Goal: Check status

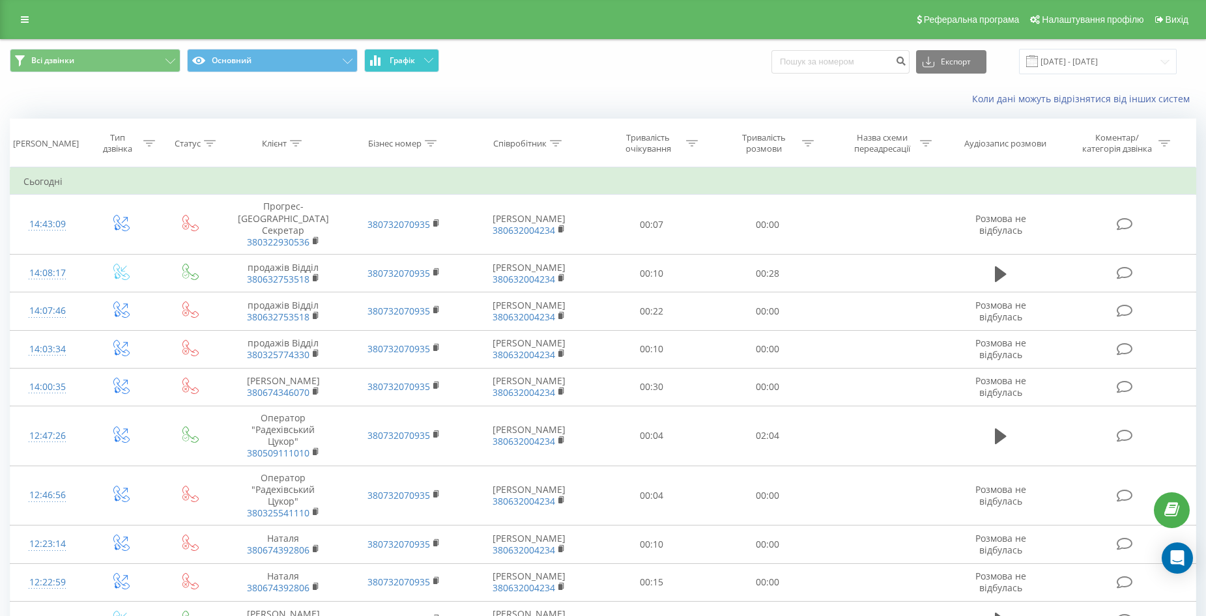
click at [409, 61] on span "Графік" at bounding box center [401, 60] width 25 height 9
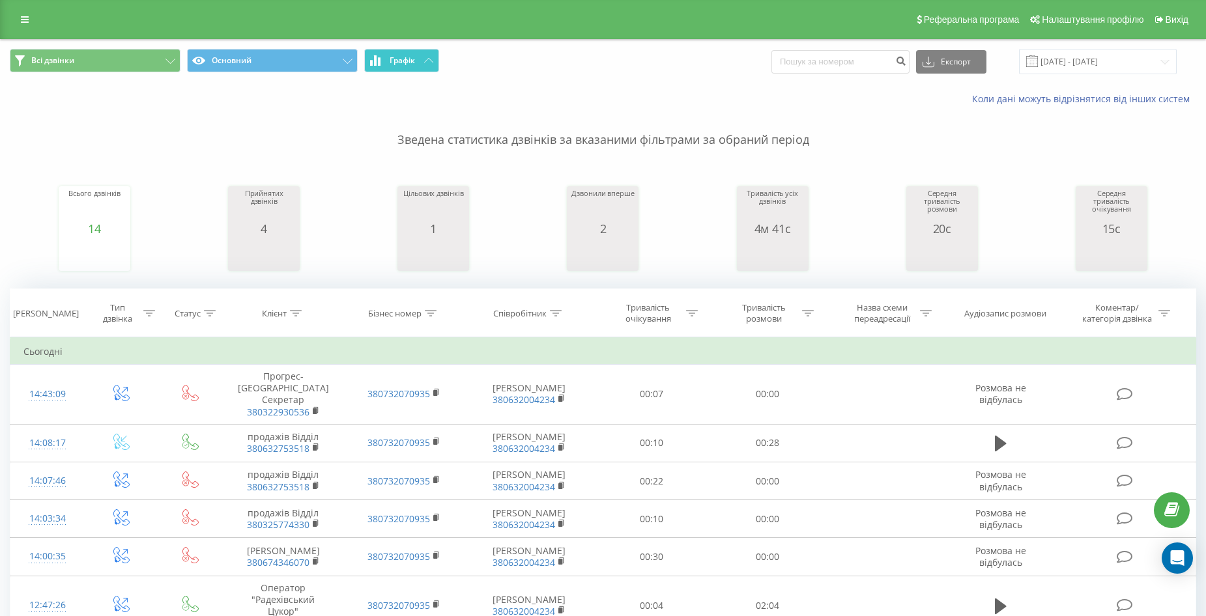
click at [414, 61] on span "Графік" at bounding box center [401, 60] width 25 height 9
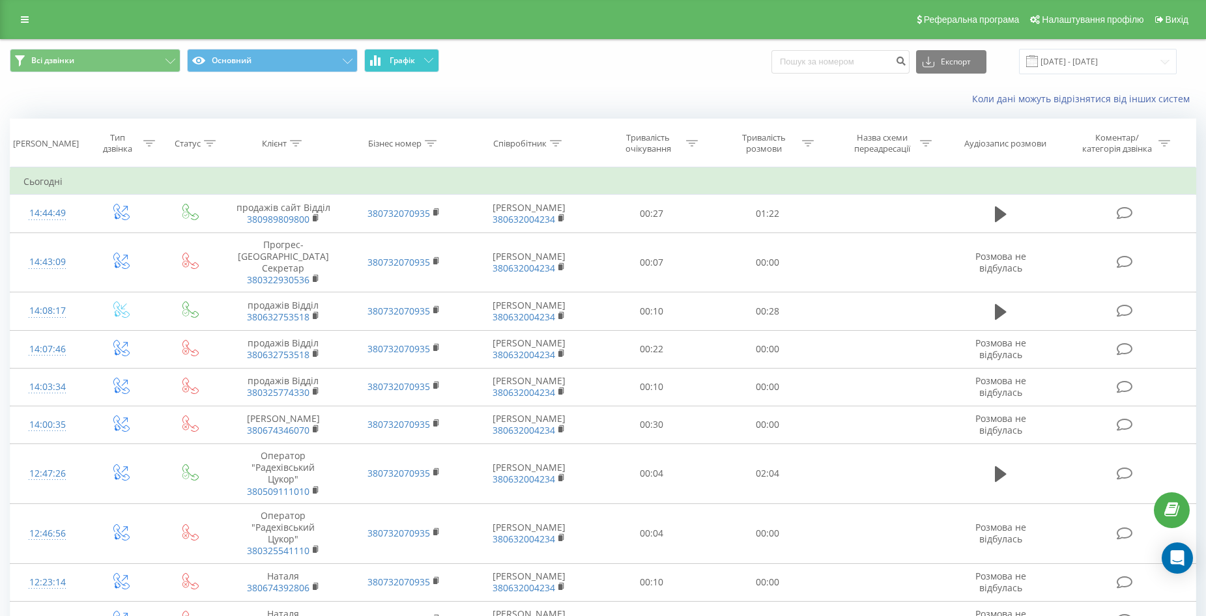
click at [412, 66] on button "Графік" at bounding box center [401, 60] width 75 height 23
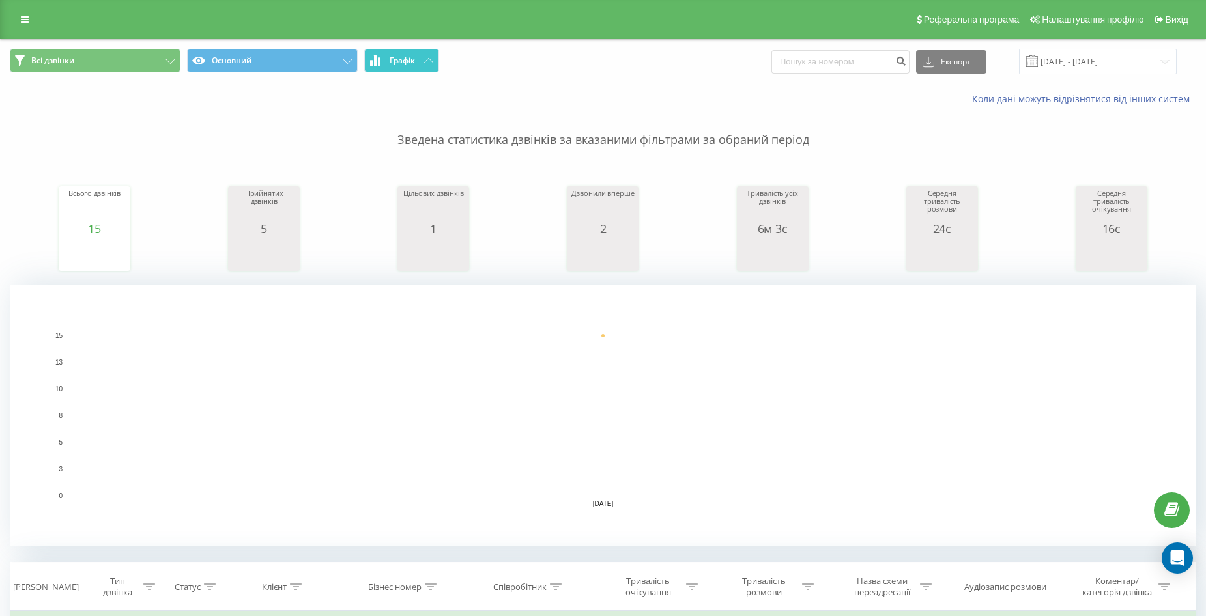
click at [411, 63] on span "Графік" at bounding box center [401, 60] width 25 height 9
